Goal: Task Accomplishment & Management: Manage account settings

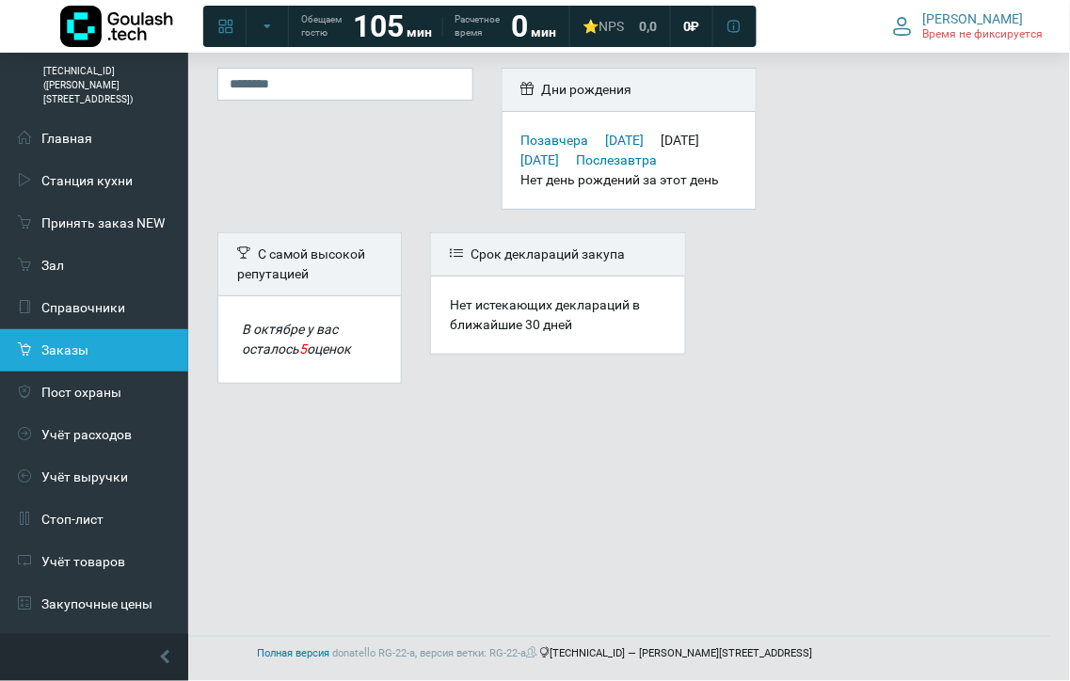
click at [88, 329] on link "Заказы" at bounding box center [94, 350] width 188 height 42
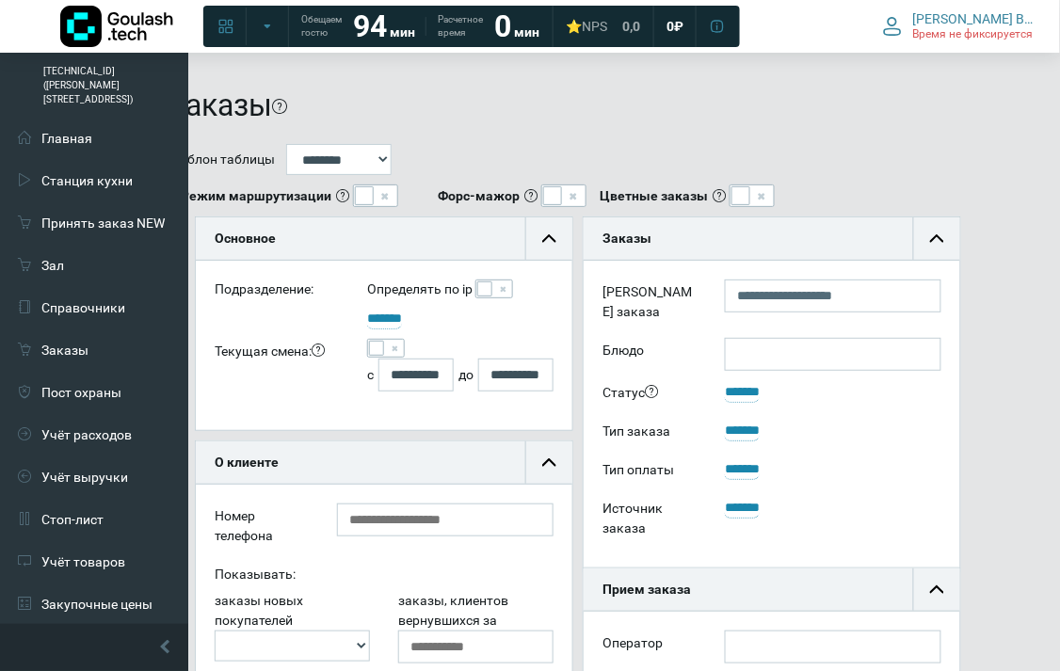
scroll to position [104, 50]
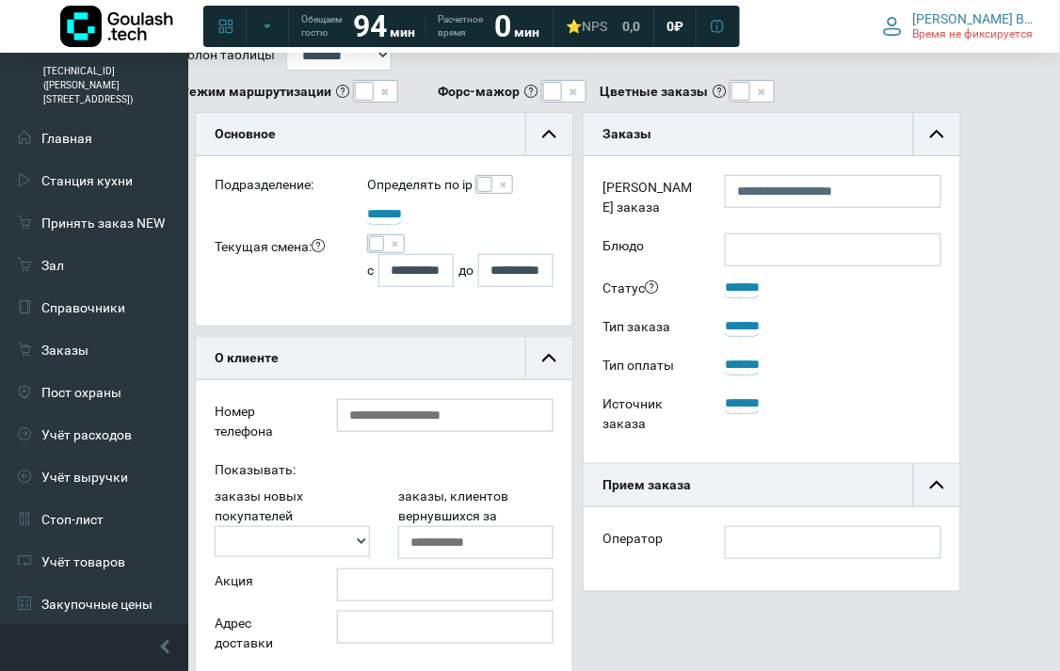
click at [489, 184] on span at bounding box center [484, 184] width 15 height 15
click at [376, 240] on span at bounding box center [376, 243] width 15 height 15
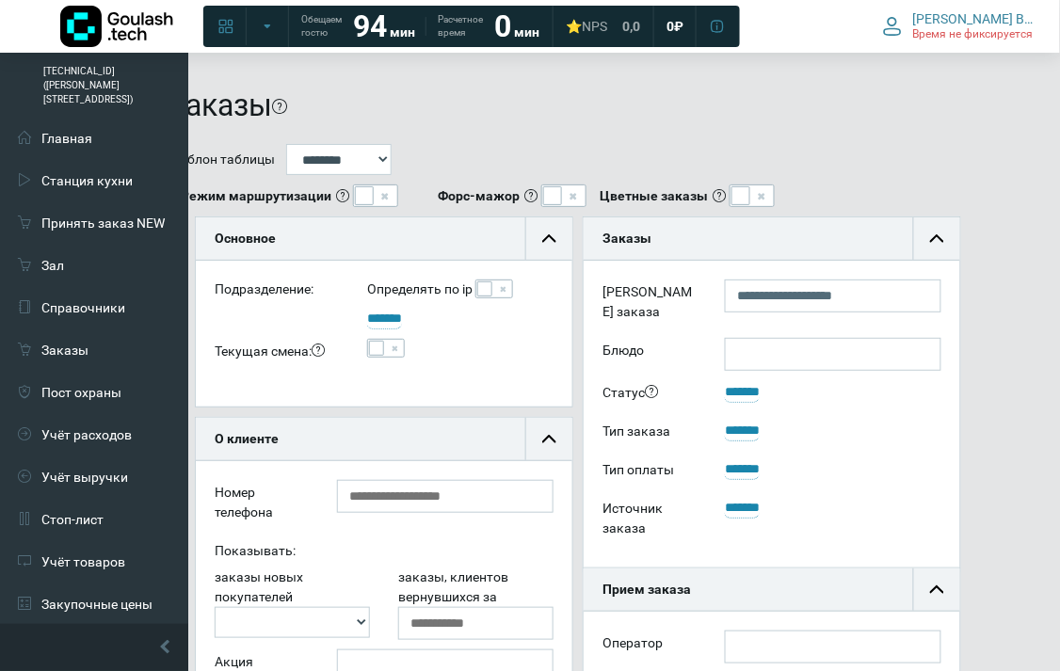
scroll to position [209, 50]
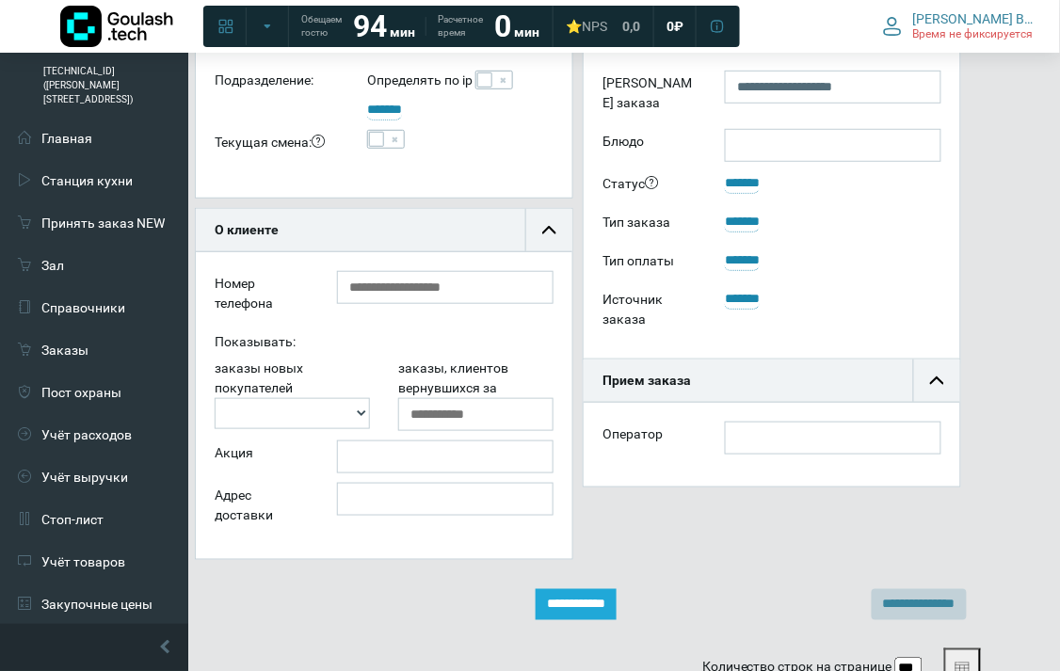
click at [549, 599] on input "**********" at bounding box center [575, 604] width 81 height 31
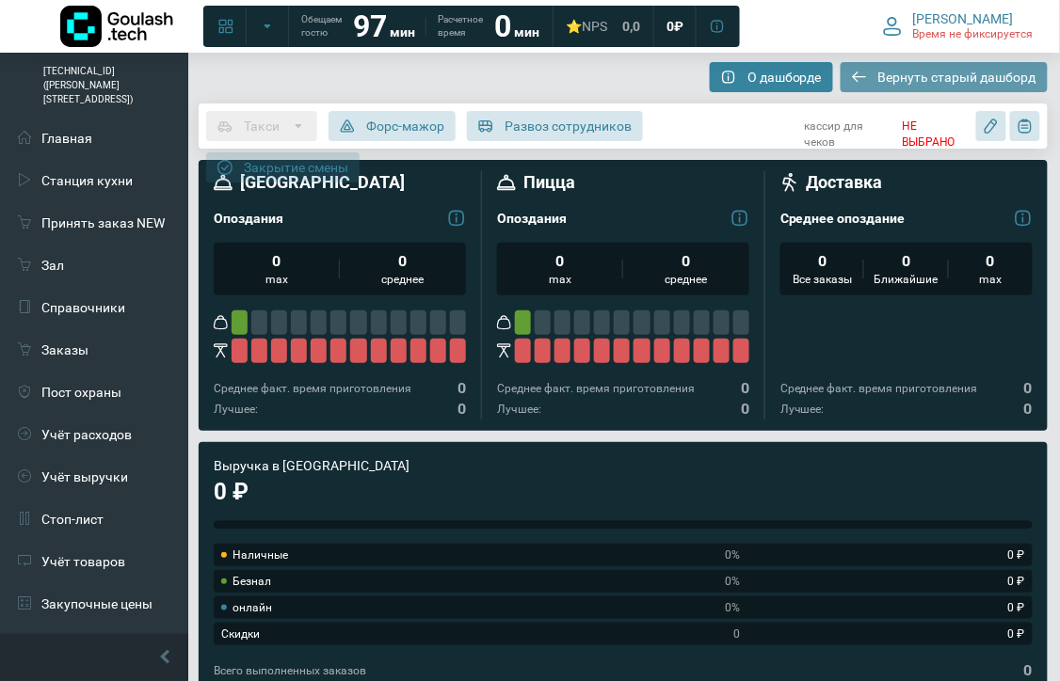
click at [902, 73] on span "Вернуть старый дашборд" at bounding box center [957, 77] width 158 height 17
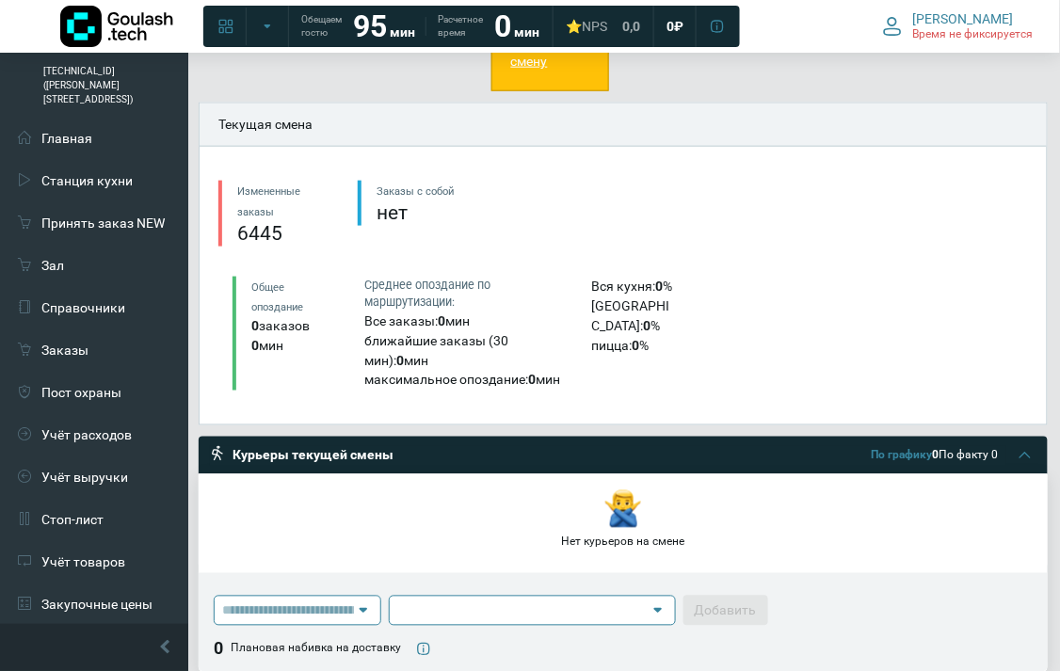
scroll to position [627, 0]
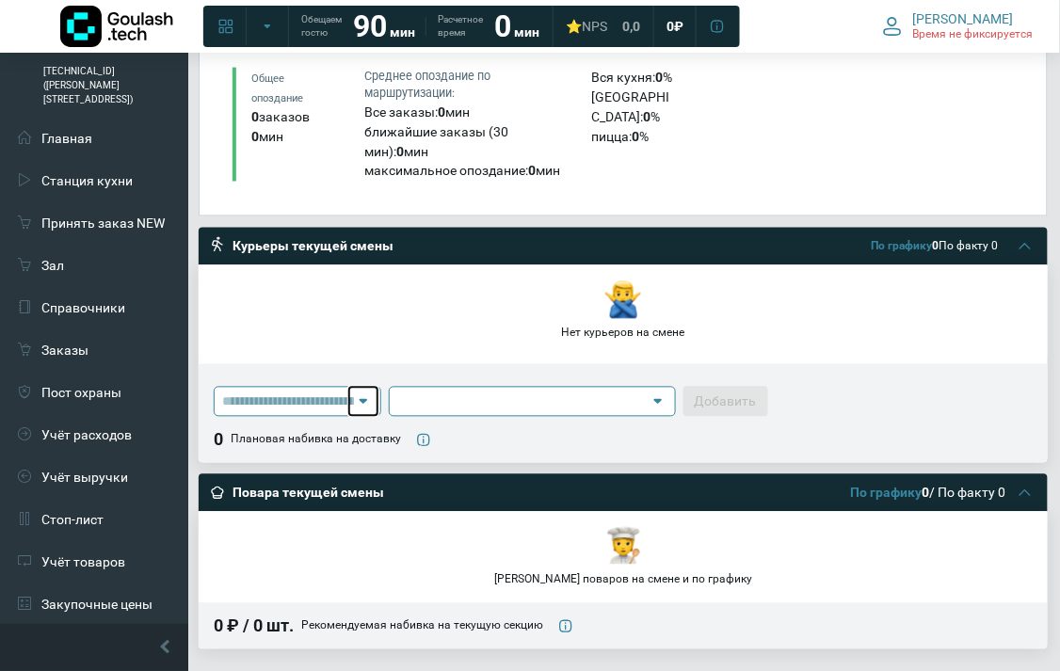
click at [373, 392] on icon at bounding box center [363, 401] width 19 height 19
click at [363, 388] on button at bounding box center [363, 402] width 28 height 28
click at [327, 388] on input at bounding box center [288, 402] width 132 height 28
type input "*"
click at [305, 238] on div "Курьеры текущей смены" at bounding box center [312, 247] width 161 height 19
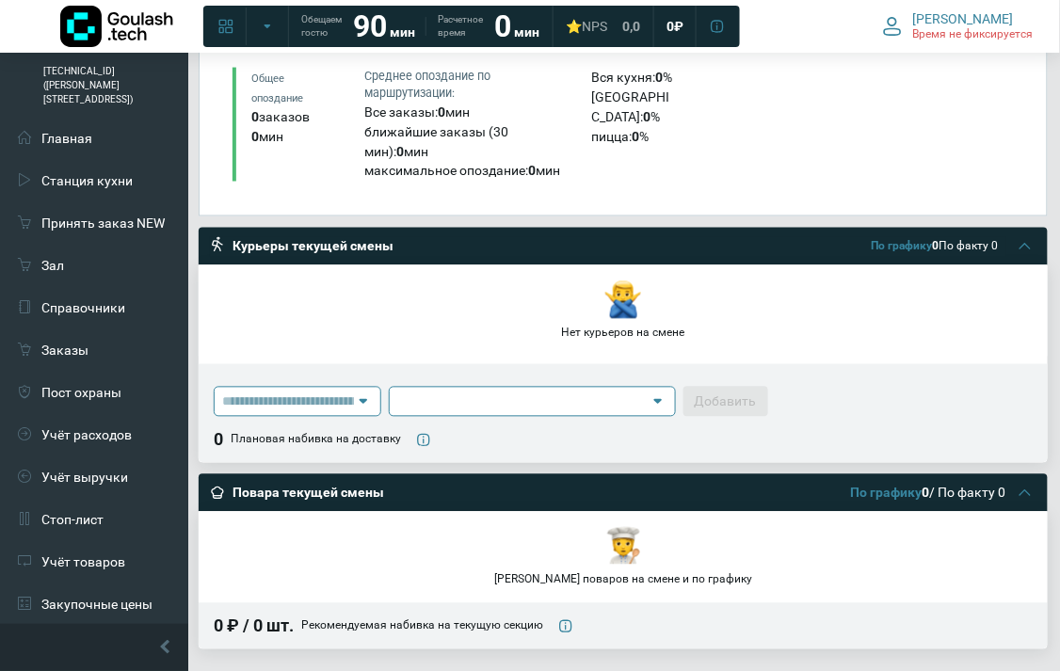
click at [295, 238] on div "Курьеры текущей смены" at bounding box center [312, 247] width 161 height 19
click at [285, 238] on div "Курьеры текущей смены" at bounding box center [312, 247] width 161 height 19
click at [373, 392] on icon at bounding box center [363, 401] width 19 height 19
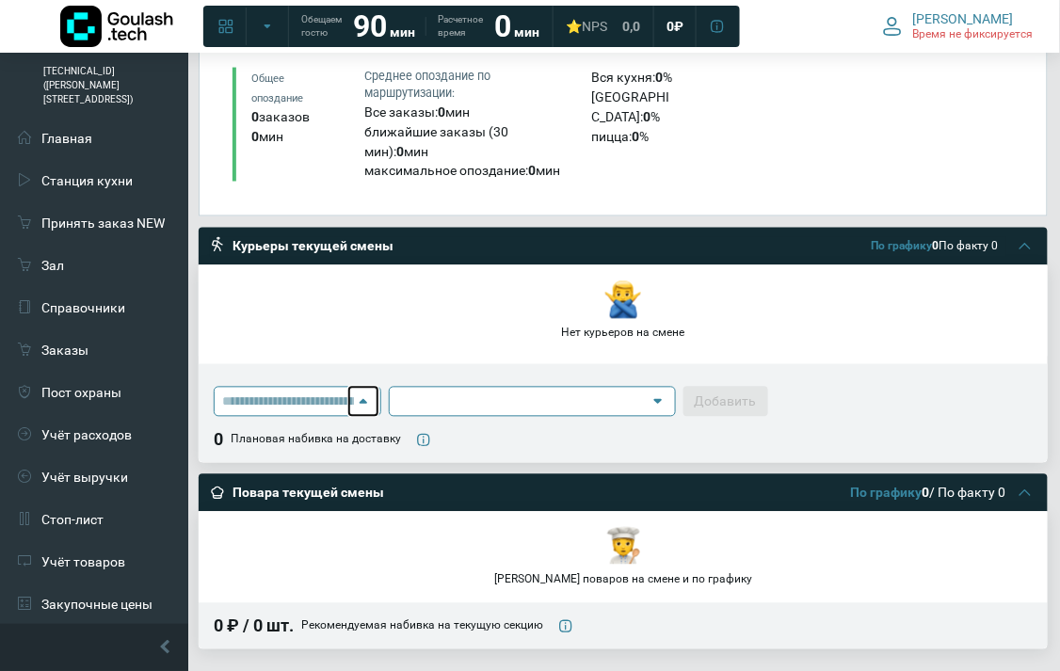
click at [373, 392] on icon at bounding box center [363, 401] width 19 height 19
click at [367, 400] on icon at bounding box center [363, 402] width 8 height 5
click at [661, 400] on icon at bounding box center [657, 402] width 8 height 5
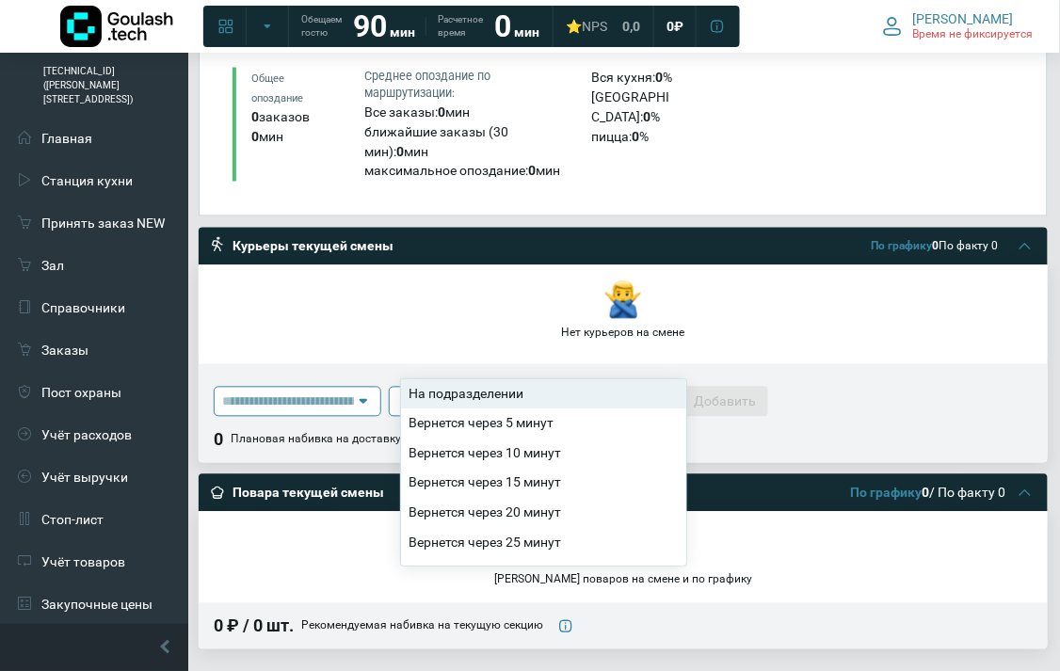
click at [872, 364] on div "На подразделении Вернется через 5 минут Вернется через 10 минут Вернется через …" at bounding box center [623, 413] width 849 height 99
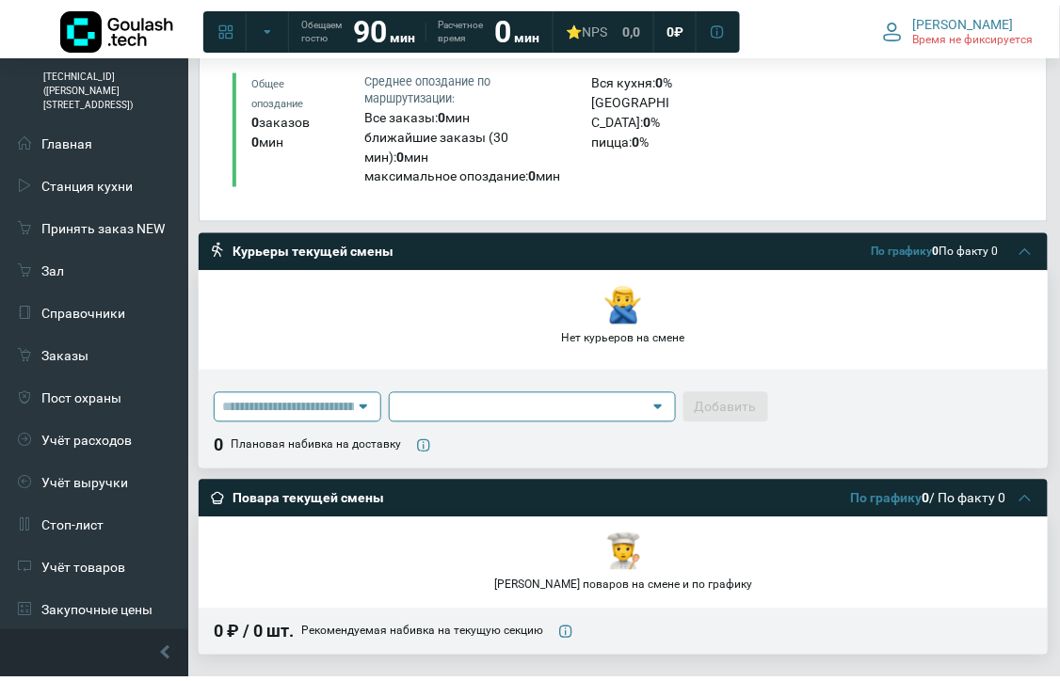
scroll to position [836, 0]
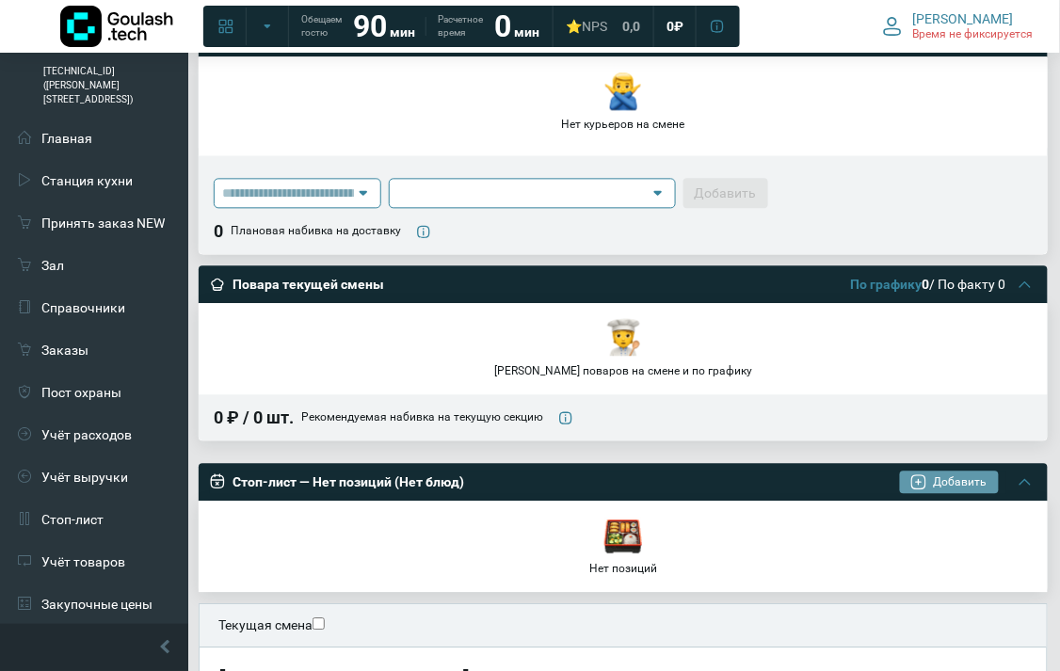
click at [979, 471] on button "Добавить" at bounding box center [949, 482] width 99 height 23
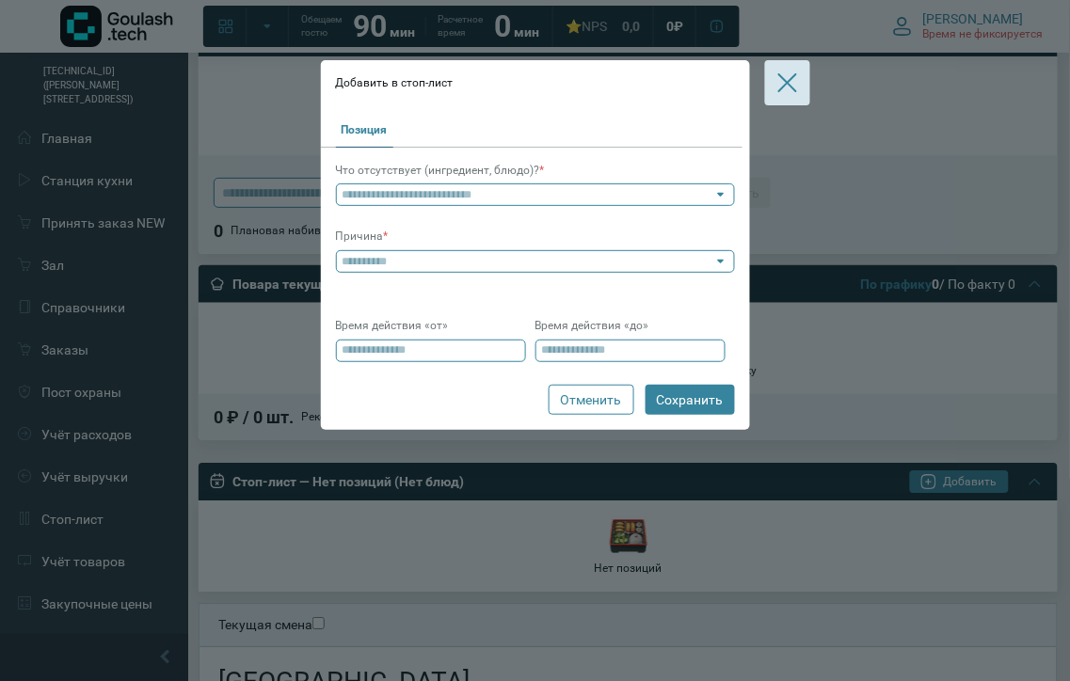
drag, startPoint x: 795, startPoint y: 96, endPoint x: 791, endPoint y: 75, distance: 21.0
click at [791, 76] on button "button" at bounding box center [787, 82] width 45 height 45
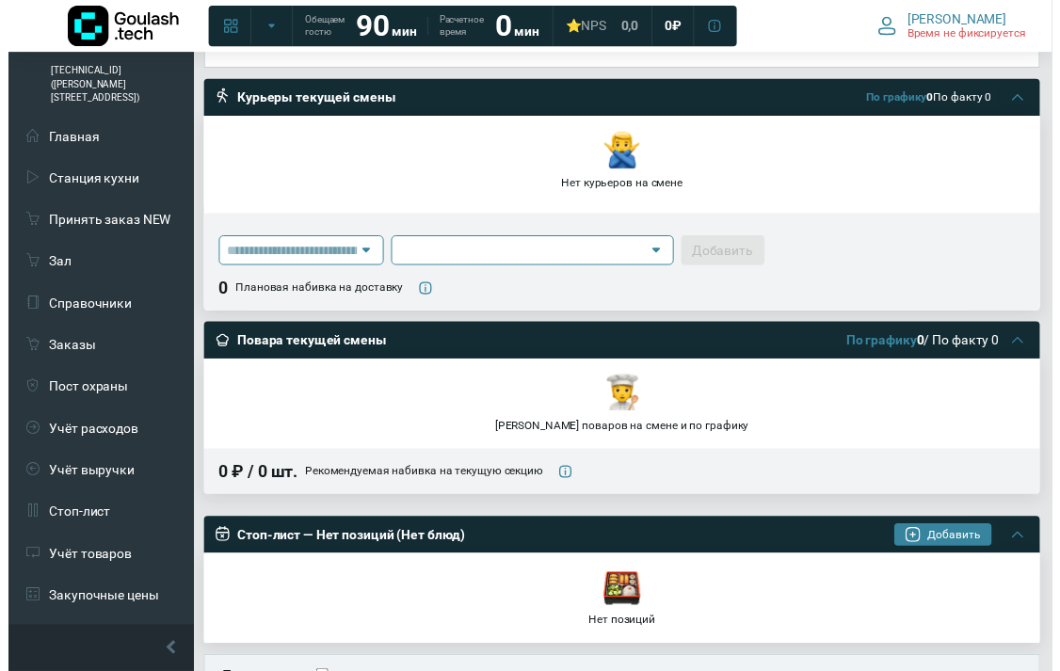
scroll to position [566, 0]
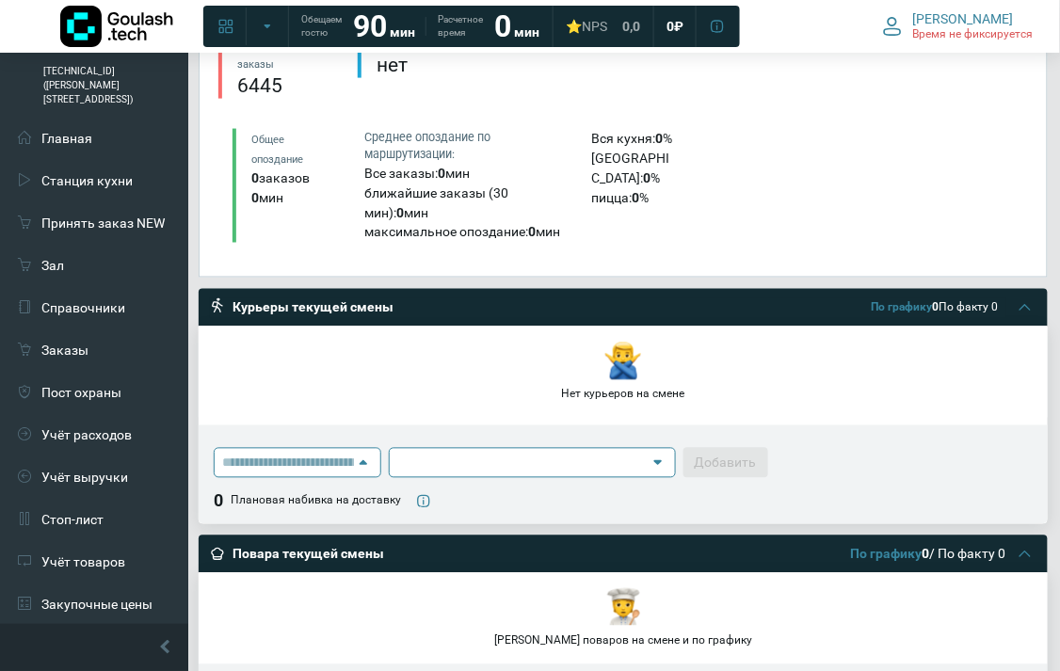
click at [333, 449] on input at bounding box center [288, 463] width 132 height 28
type input "*********"
click at [561, 449] on input at bounding box center [522, 463] width 251 height 28
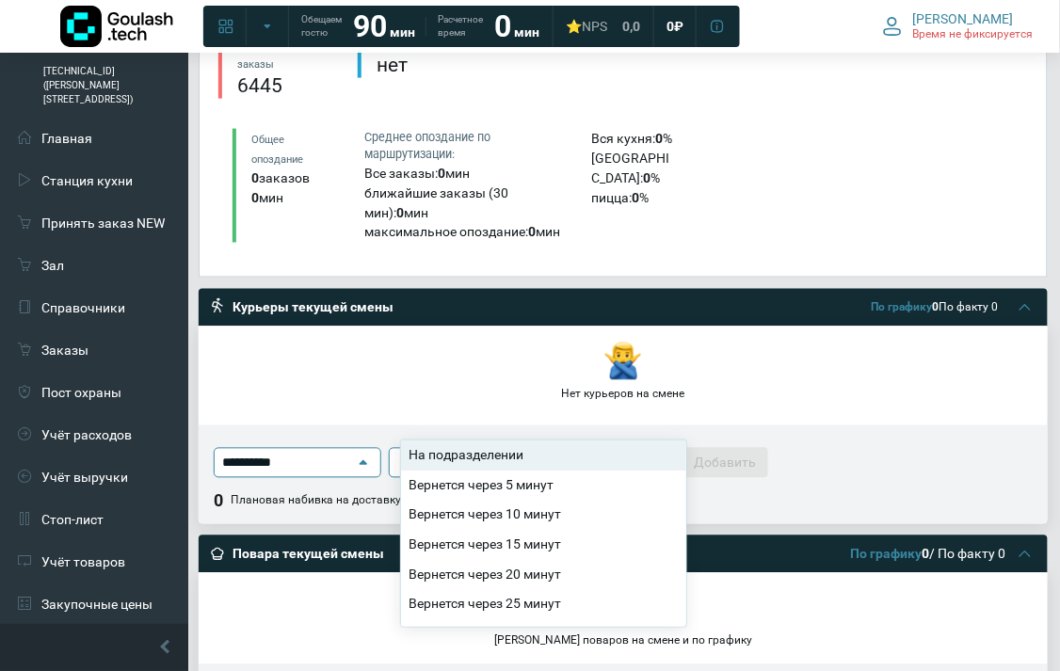
drag, startPoint x: 312, startPoint y: 416, endPoint x: 210, endPoint y: 420, distance: 101.7
click at [210, 425] on div "********* На подразделении Вернется через 5 минут Вернется через 10 минут Верне…" at bounding box center [623, 474] width 849 height 99
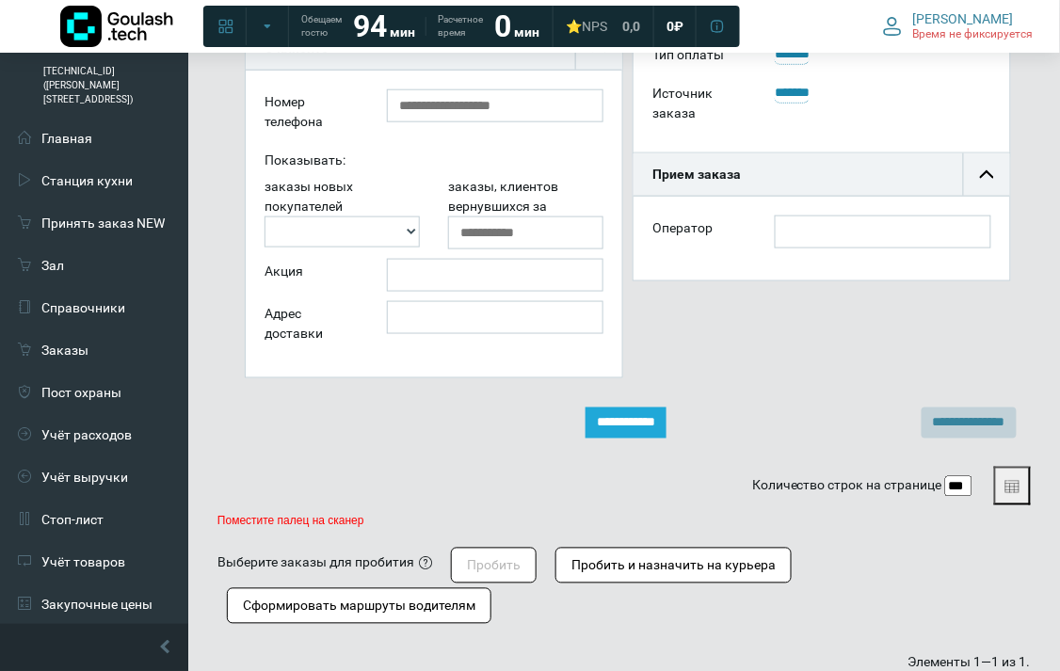
scroll to position [519, 0]
